Goal: Find contact information: Find contact information

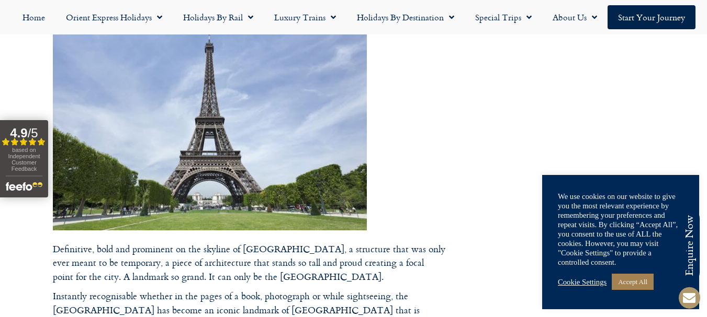
copy footer
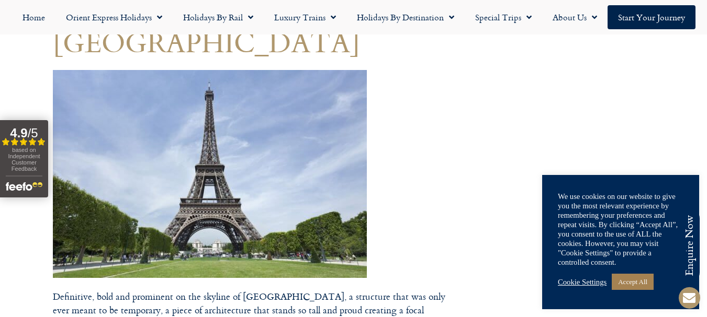
scroll to position [138, 0]
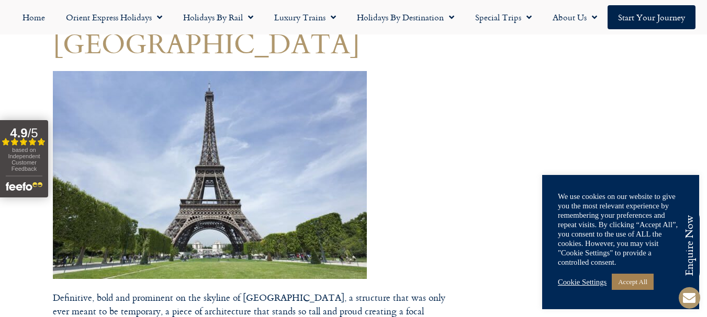
drag, startPoint x: 54, startPoint y: 72, endPoint x: 218, endPoint y: 191, distance: 202.5
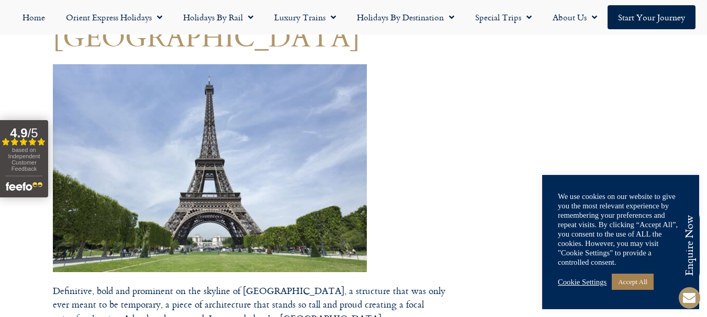
scroll to position [145, 0]
drag, startPoint x: 53, startPoint y: 64, endPoint x: 304, endPoint y: 234, distance: 302.7
